Goal: Navigation & Orientation: Find specific page/section

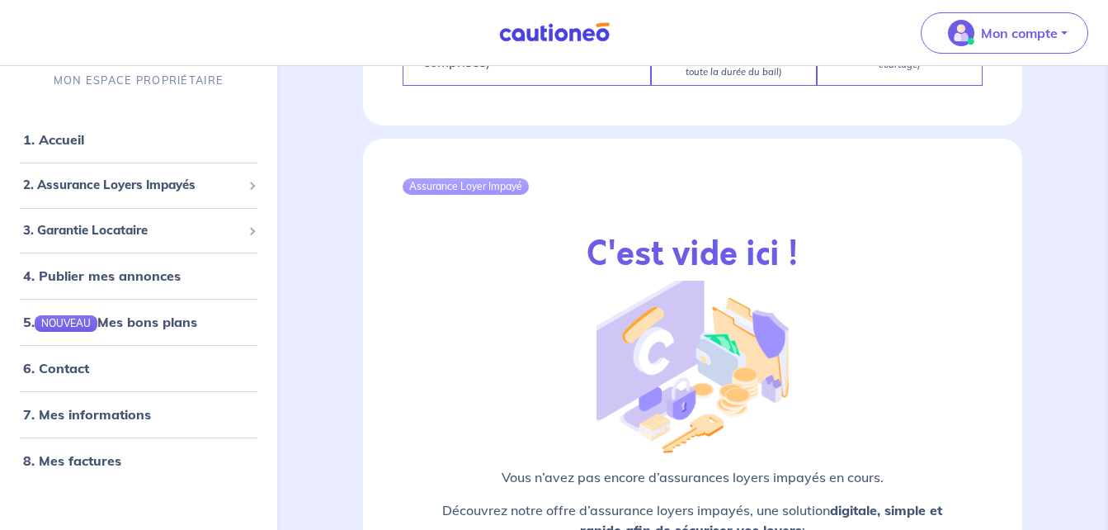
scroll to position [1968, 0]
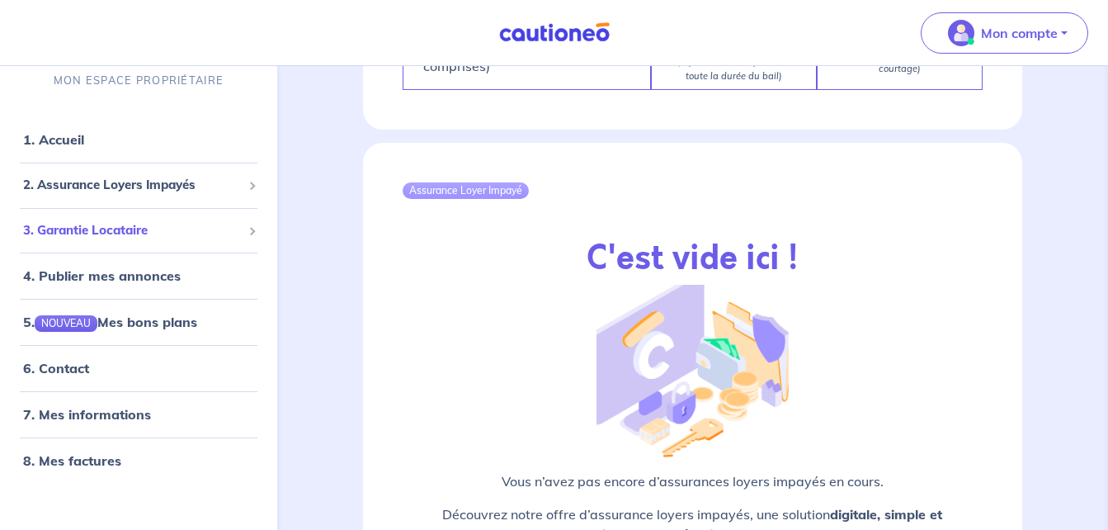
click at [88, 227] on span "3. Garantie Locataire" at bounding box center [132, 230] width 219 height 19
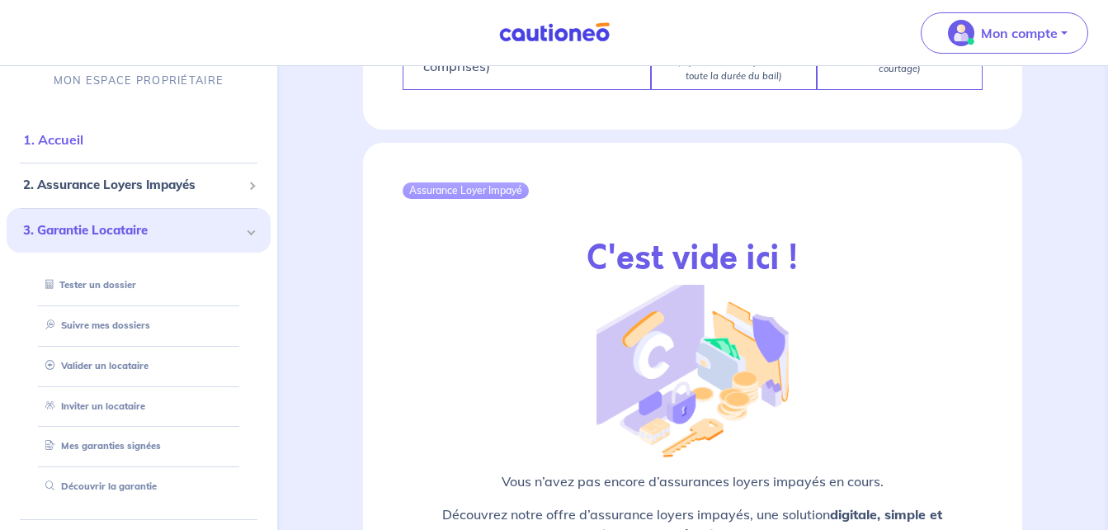
click at [70, 144] on link "1. Accueil" at bounding box center [53, 139] width 60 height 17
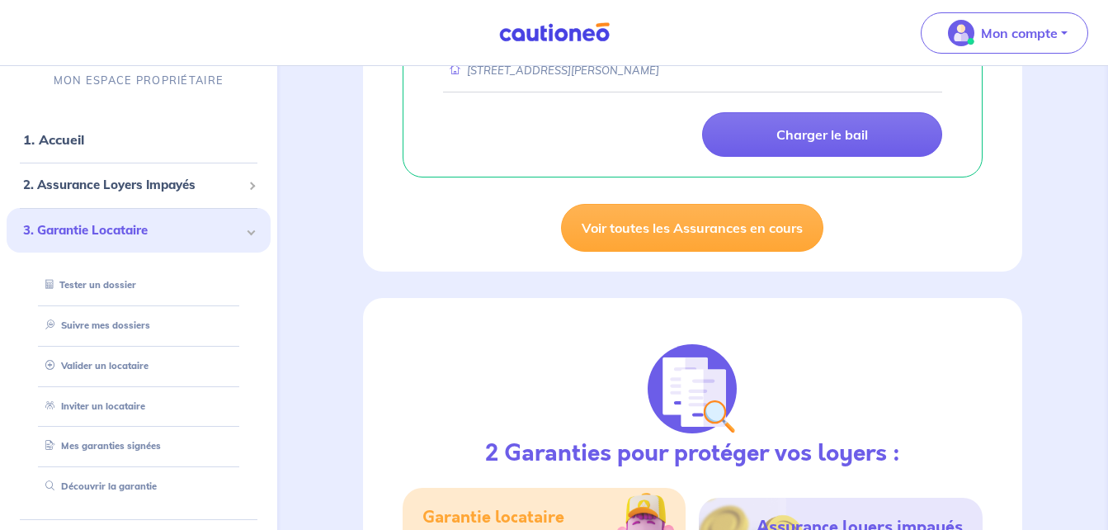
scroll to position [494, 0]
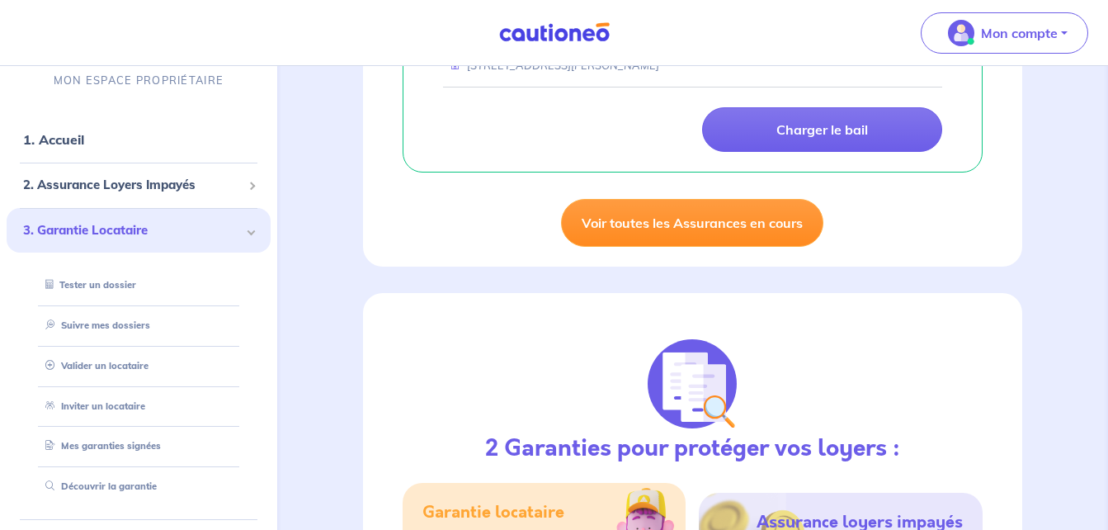
click at [673, 230] on link "Voir toutes les Assurances en cours" at bounding box center [692, 223] width 262 height 48
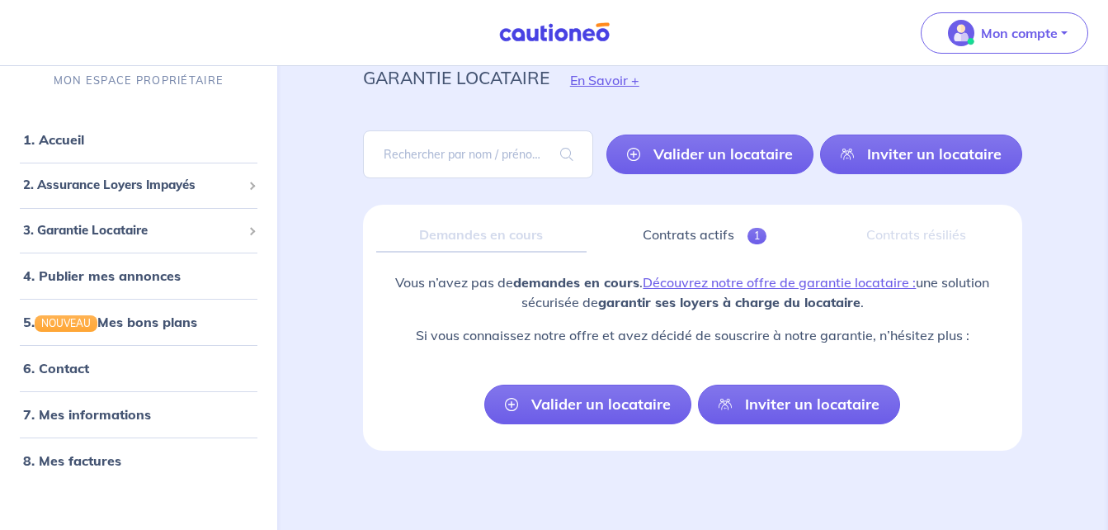
scroll to position [2, 0]
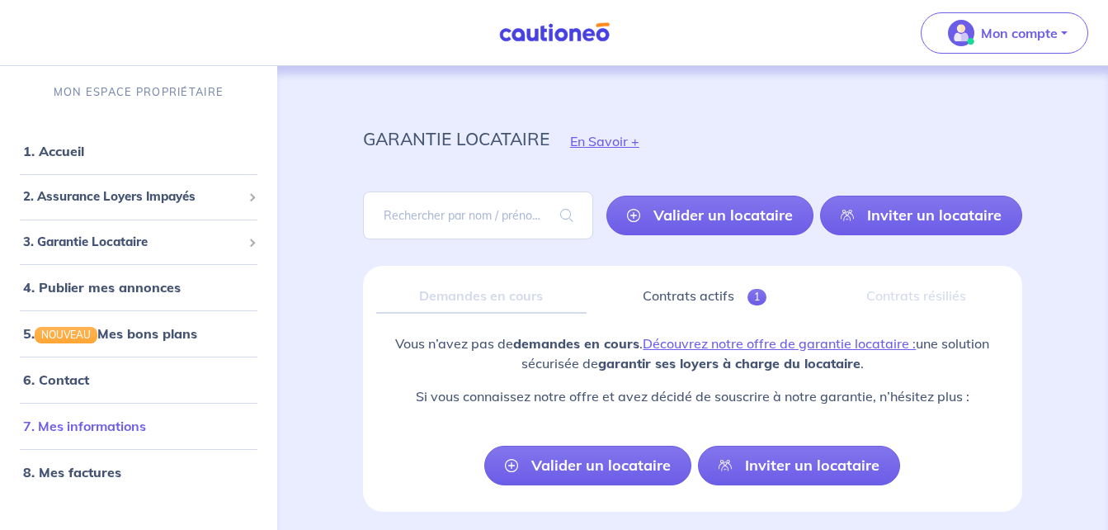
click at [85, 431] on link "7. Mes informations" at bounding box center [84, 426] width 123 height 17
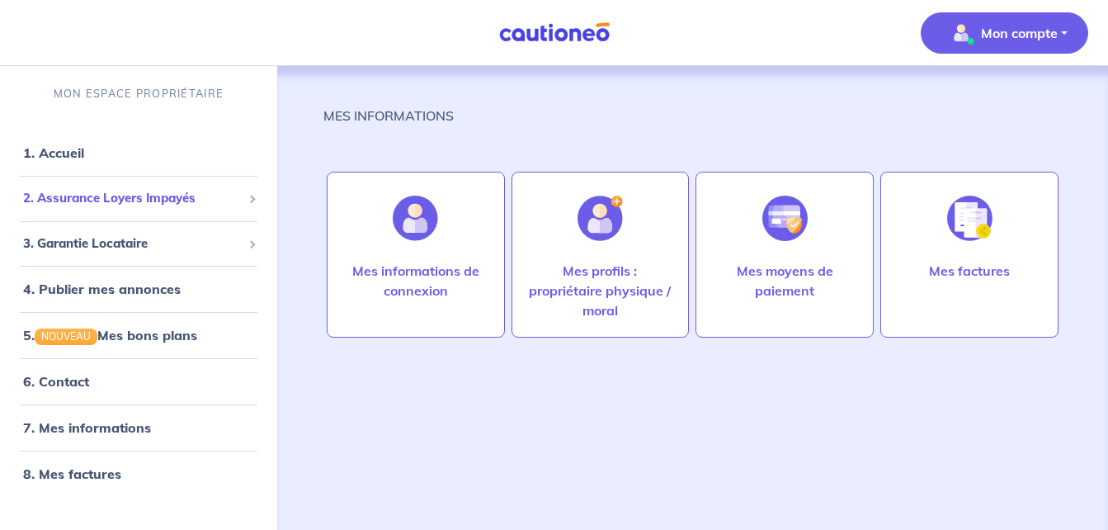
click at [69, 203] on span "2. Assurance Loyers Impayés" at bounding box center [132, 198] width 219 height 19
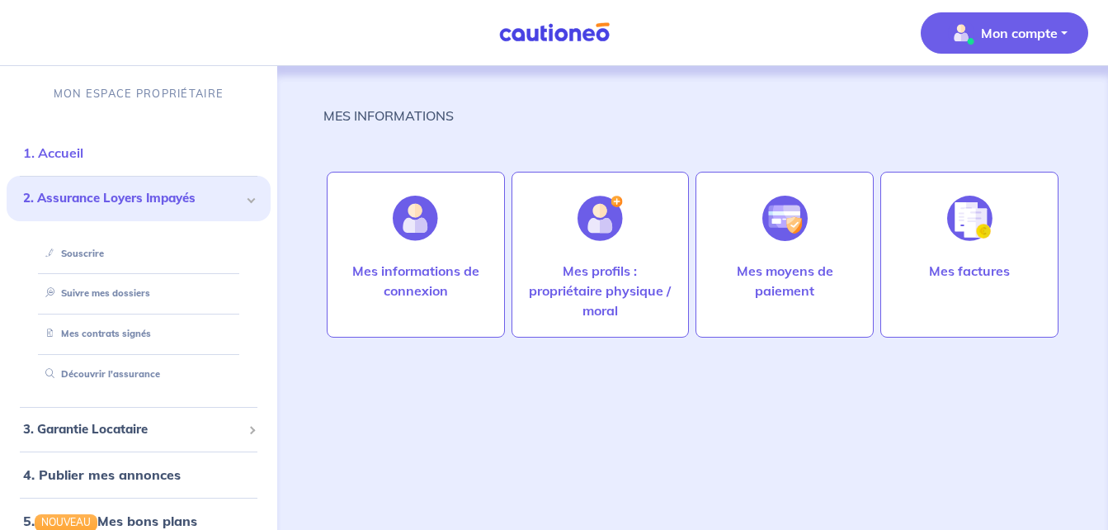
click at [83, 147] on link "1. Accueil" at bounding box center [53, 152] width 60 height 17
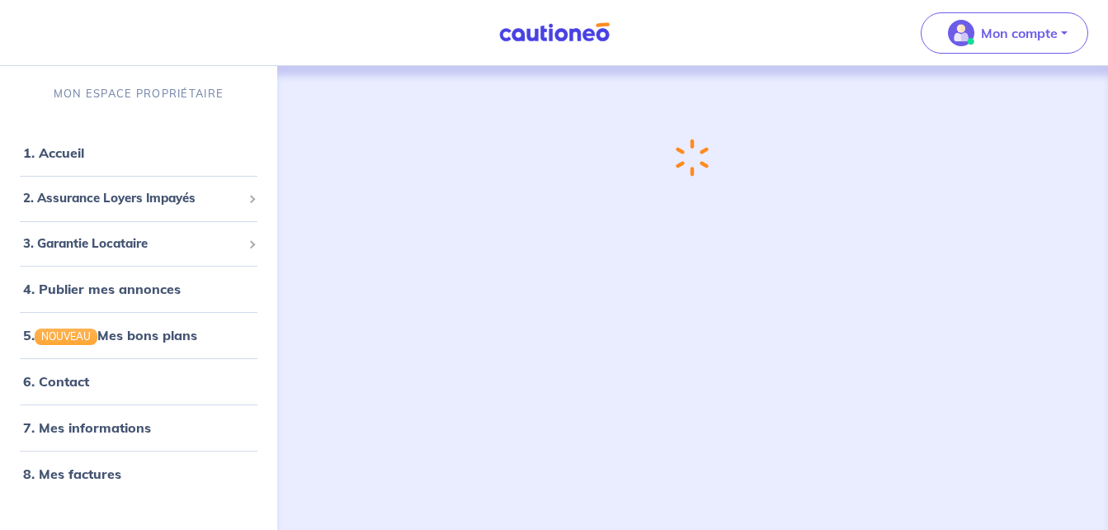
click at [83, 147] on link "1. Accueil" at bounding box center [53, 152] width 61 height 17
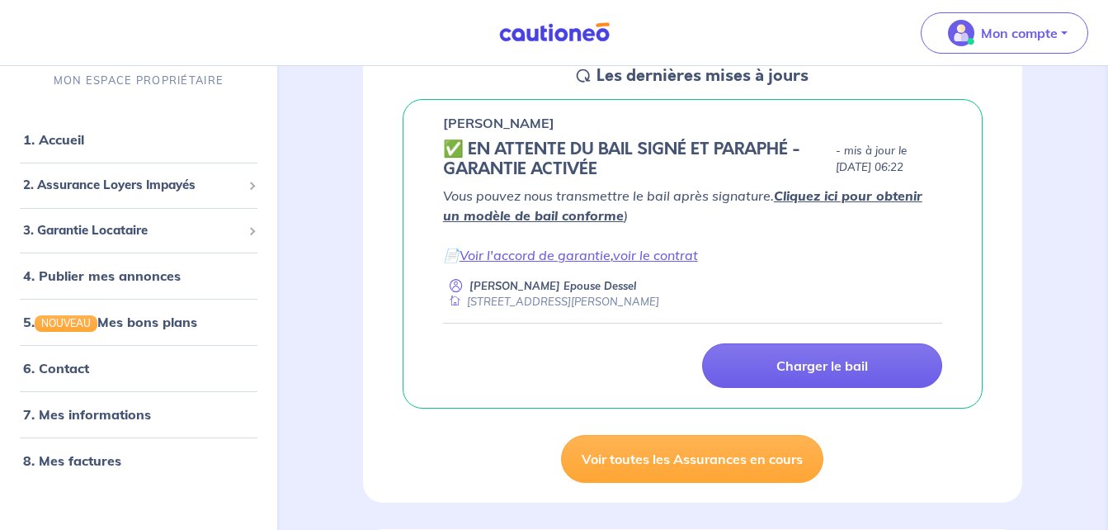
scroll to position [262, 0]
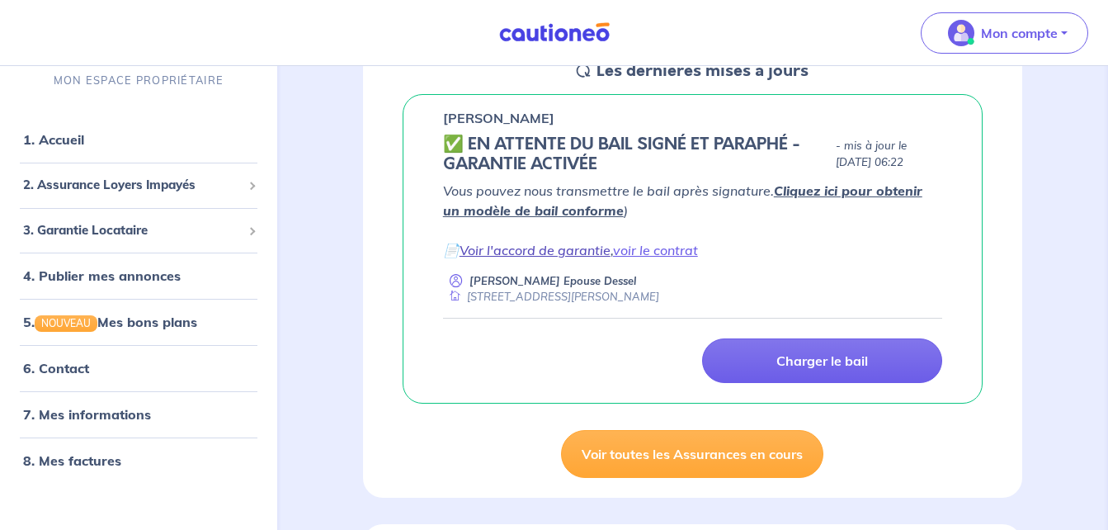
click at [489, 254] on link "Voir l'accord de garantie" at bounding box center [535, 250] width 151 height 17
